Goal: Task Accomplishment & Management: Manage account settings

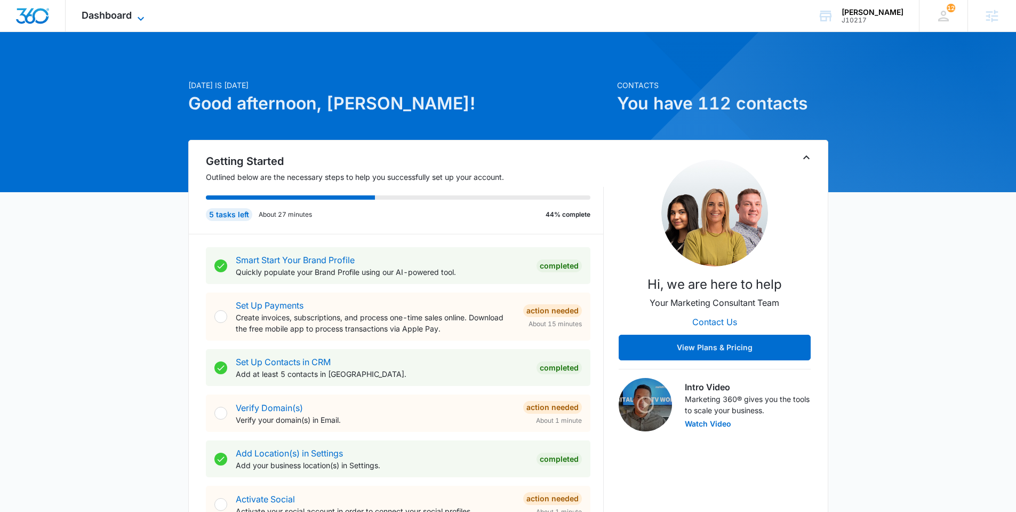
click at [121, 13] on span "Dashboard" at bounding box center [107, 15] width 50 height 11
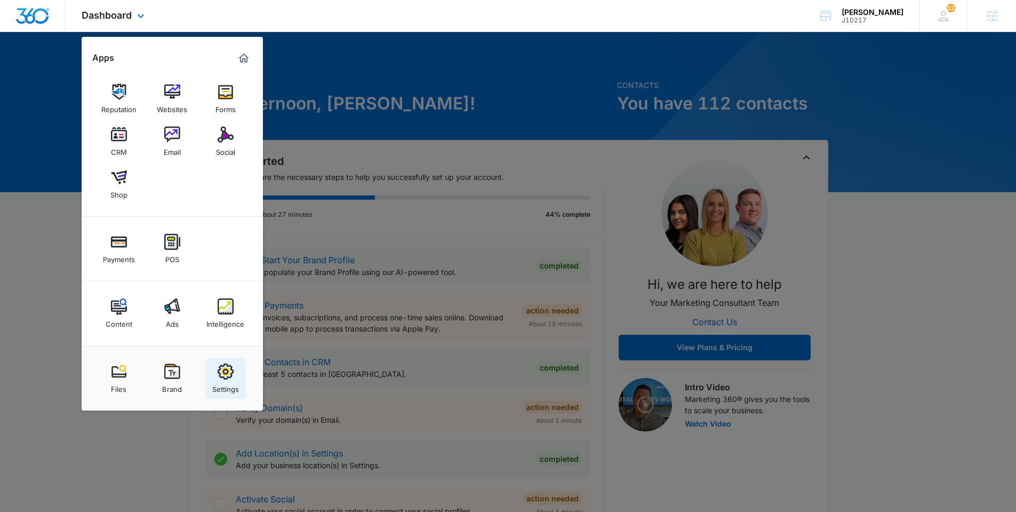
click at [225, 378] on img at bounding box center [226, 371] width 16 height 16
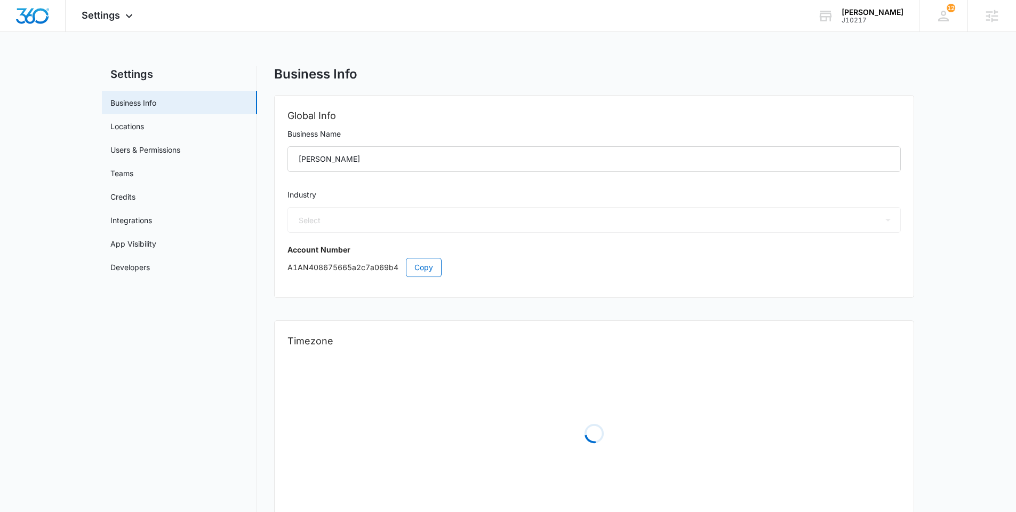
select select "54"
select select "US"
select select "America/[GEOGRAPHIC_DATA]"
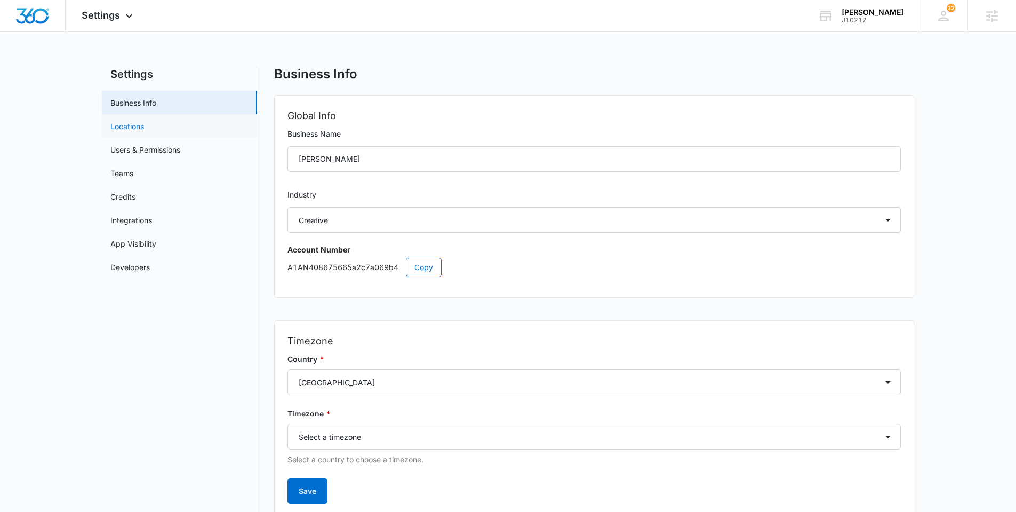
click at [132, 132] on link "Locations" at bounding box center [127, 126] width 34 height 11
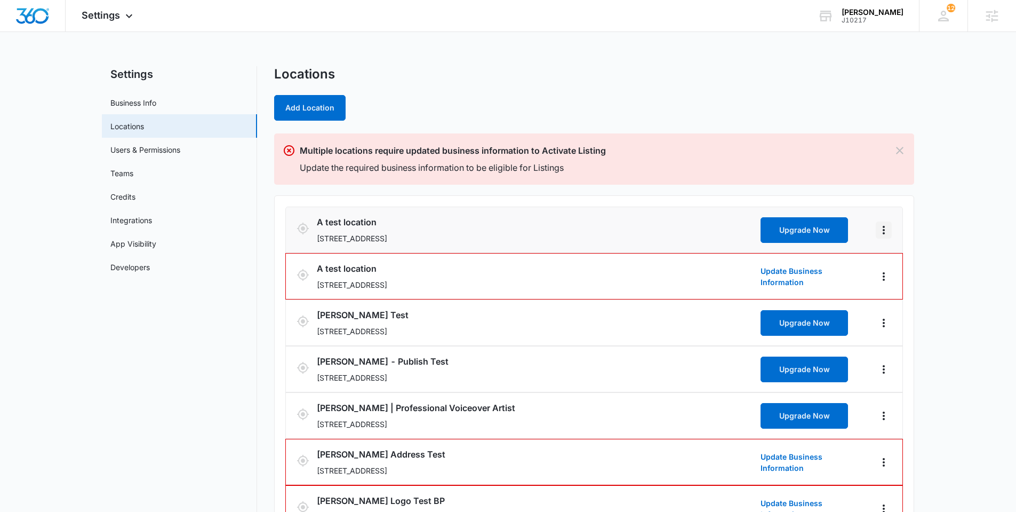
click at [885, 228] on icon "Actions" at bounding box center [883, 230] width 13 height 13
click at [889, 504] on icon "Actions" at bounding box center [883, 508] width 13 height 13
click at [889, 478] on link "Edit" at bounding box center [895, 478] width 13 height 9
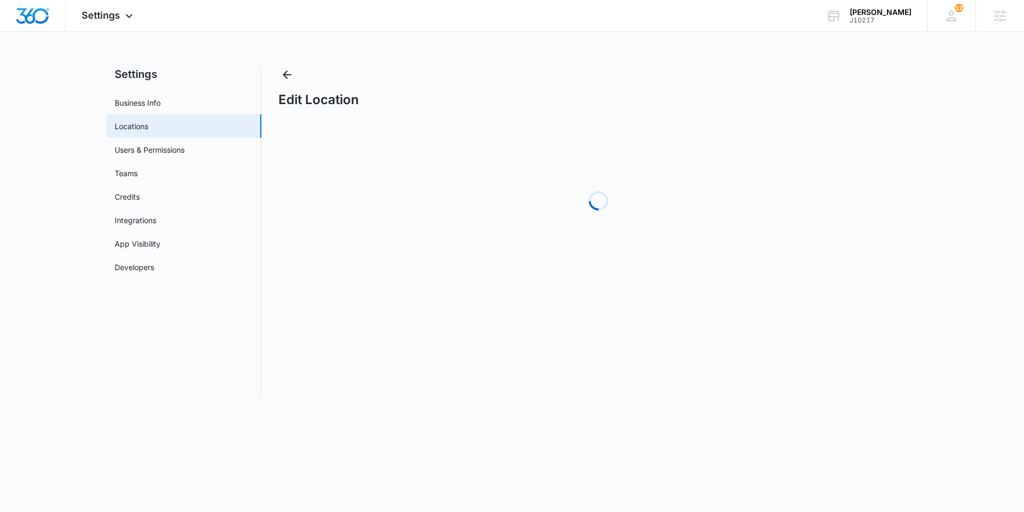
select select "[US_STATE]"
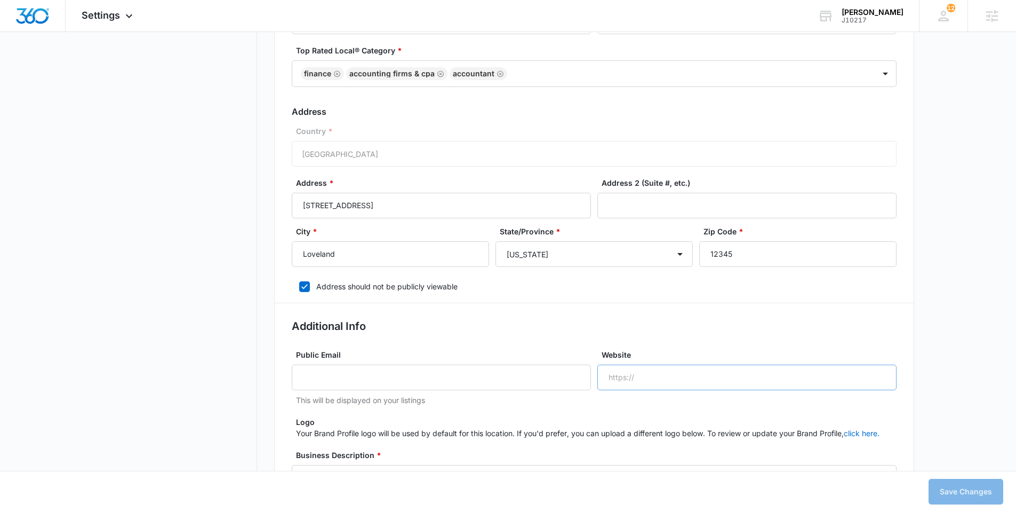
scroll to position [565, 0]
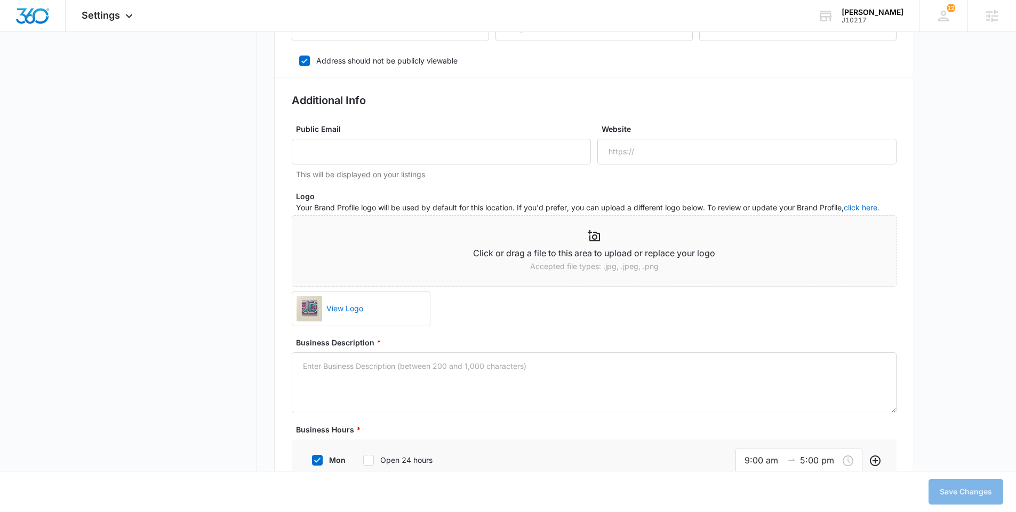
click at [629, 459] on div "mon Open 24 hours 9:00 am 5:00 pm" at bounding box center [594, 460] width 605 height 43
